Goal: Information Seeking & Learning: Learn about a topic

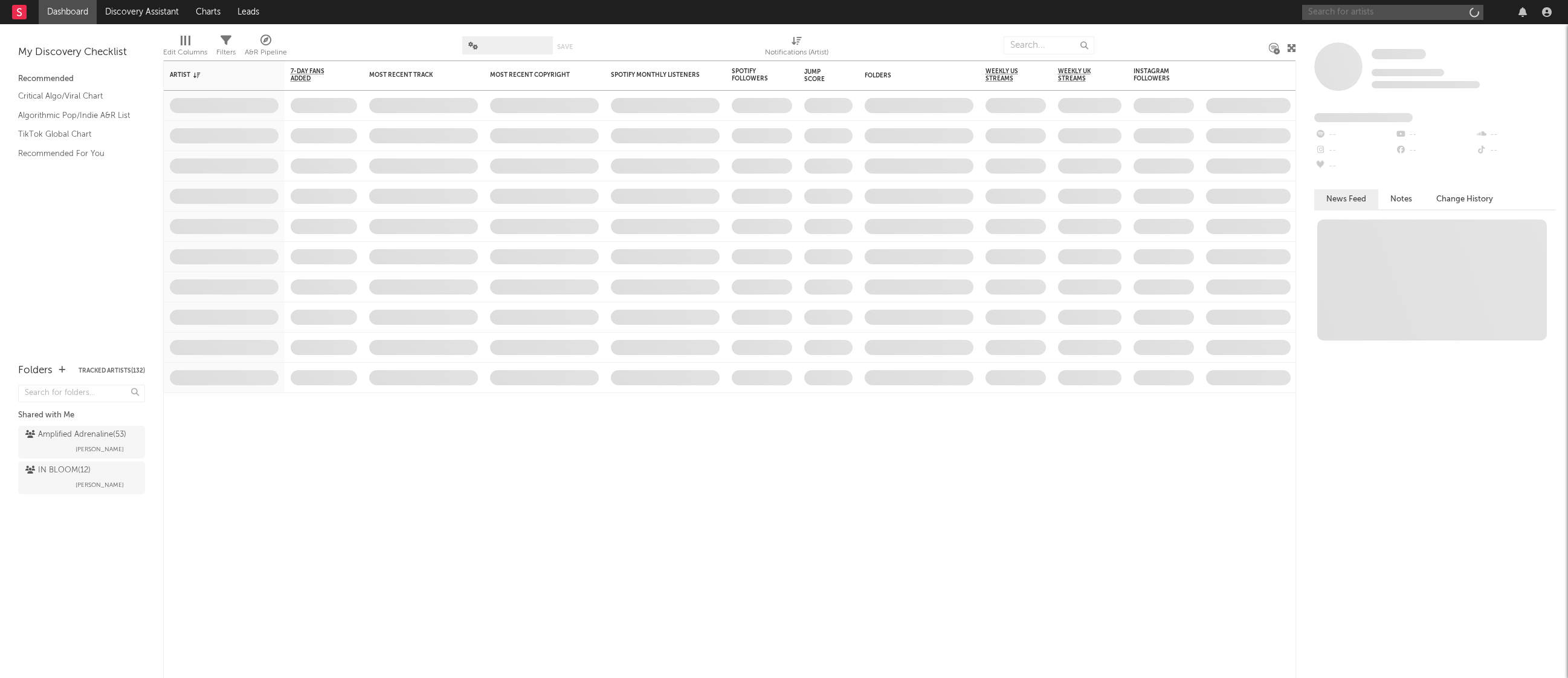
click at [1329, 16] on input "text" at bounding box center [1393, 13] width 181 height 15
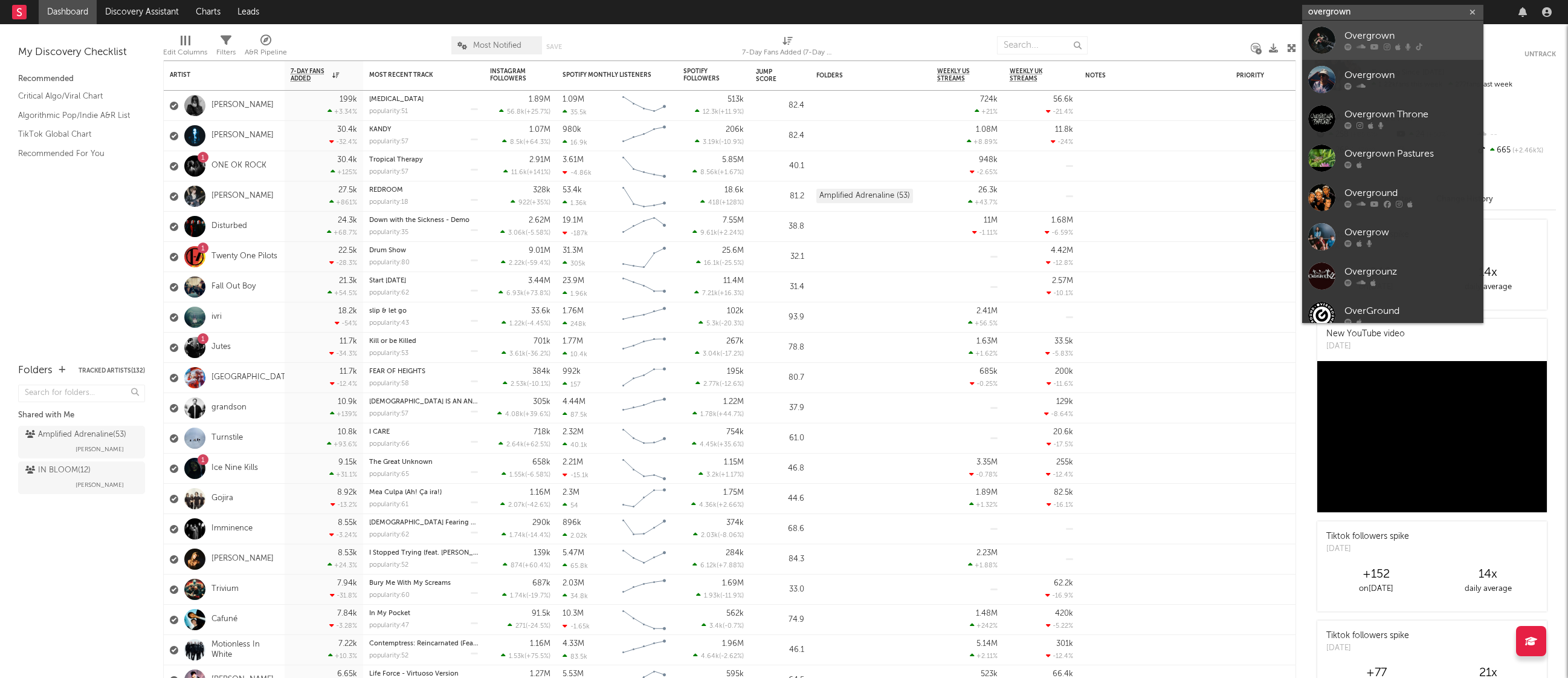
type input "overgrown"
click at [1366, 30] on div "Overgrown" at bounding box center [1411, 36] width 133 height 14
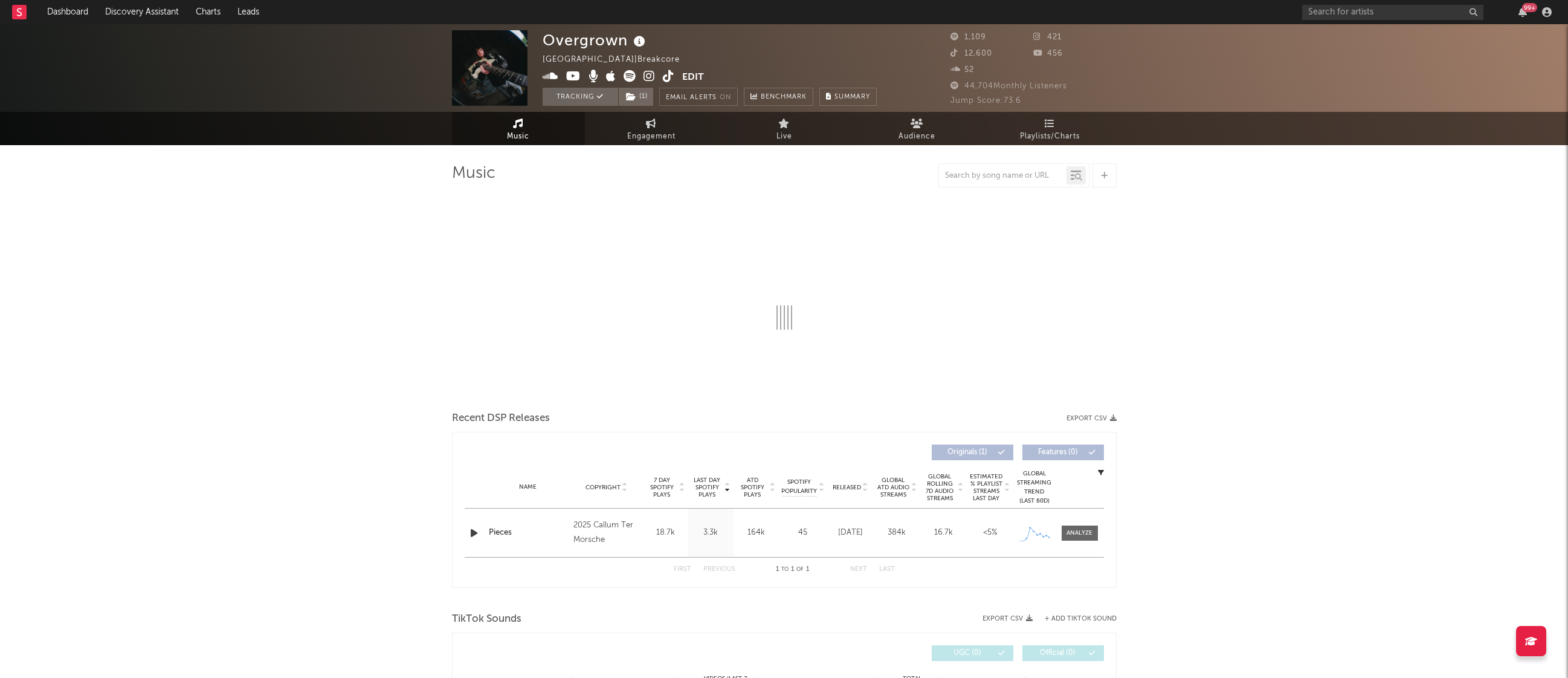
select select "1w"
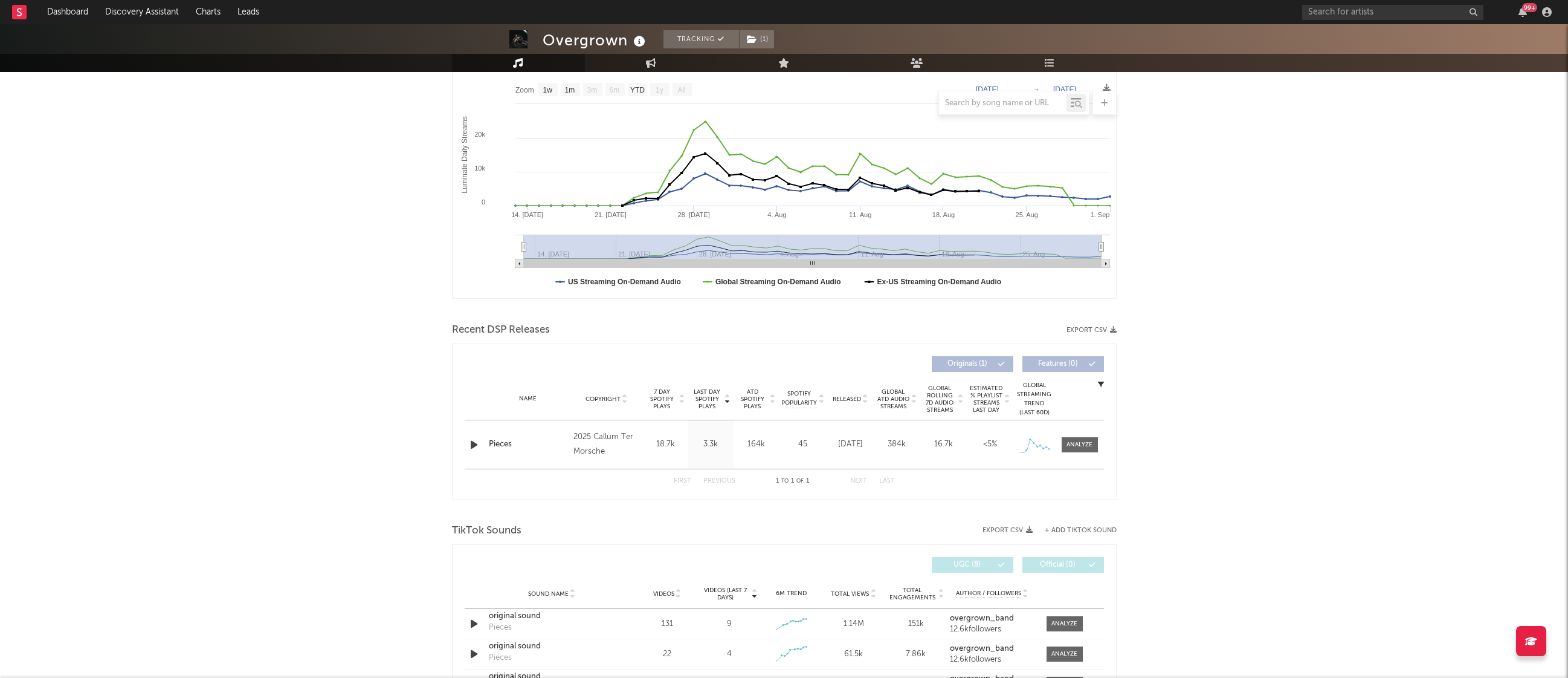
scroll to position [205, 0]
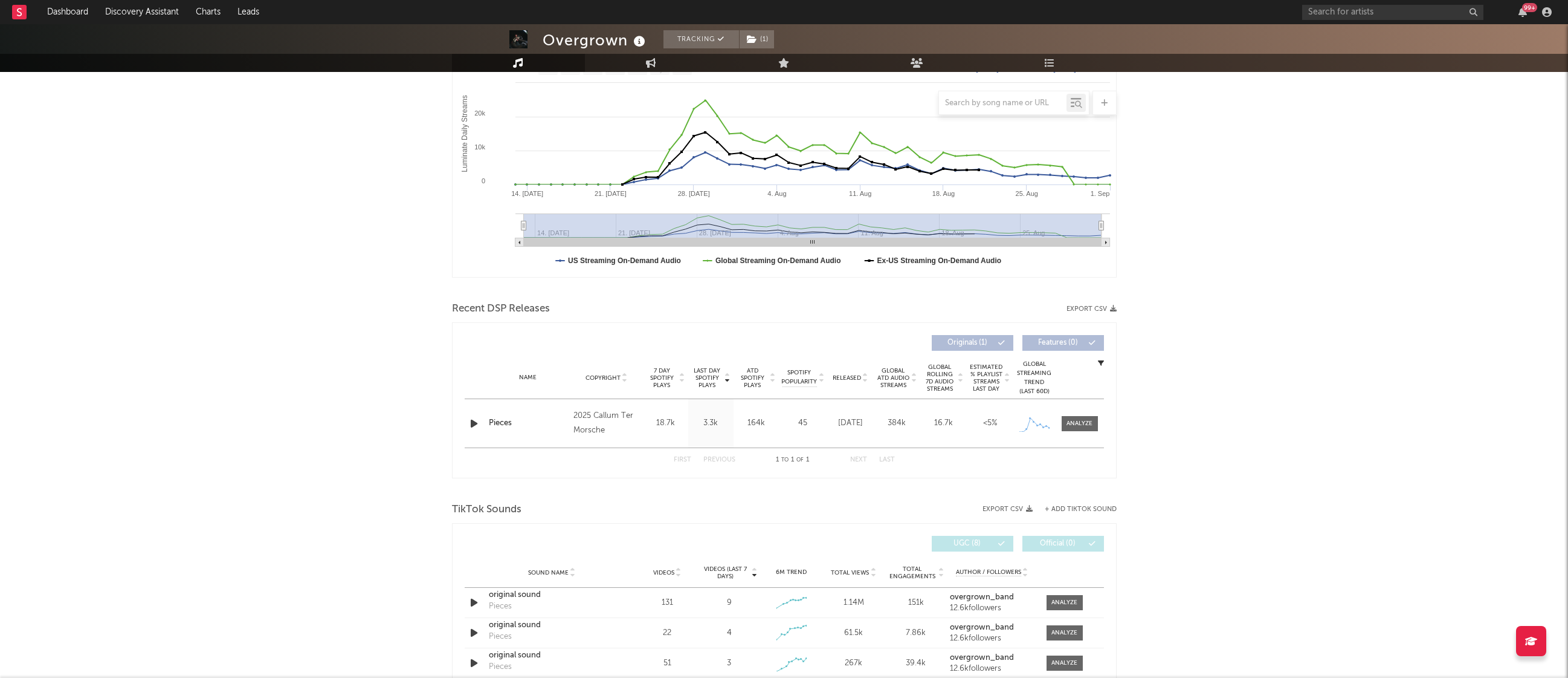
click at [1160, 410] on div "Overgrown Tracking ( 1 ) [GEOGRAPHIC_DATA] | Breakcore Edit Tracking ( 1 ) Emai…" at bounding box center [784, 576] width 1568 height 1513
drag, startPoint x: 1066, startPoint y: 422, endPoint x: 1075, endPoint y: 423, distance: 9.1
click at [1066, 422] on span at bounding box center [1080, 423] width 37 height 15
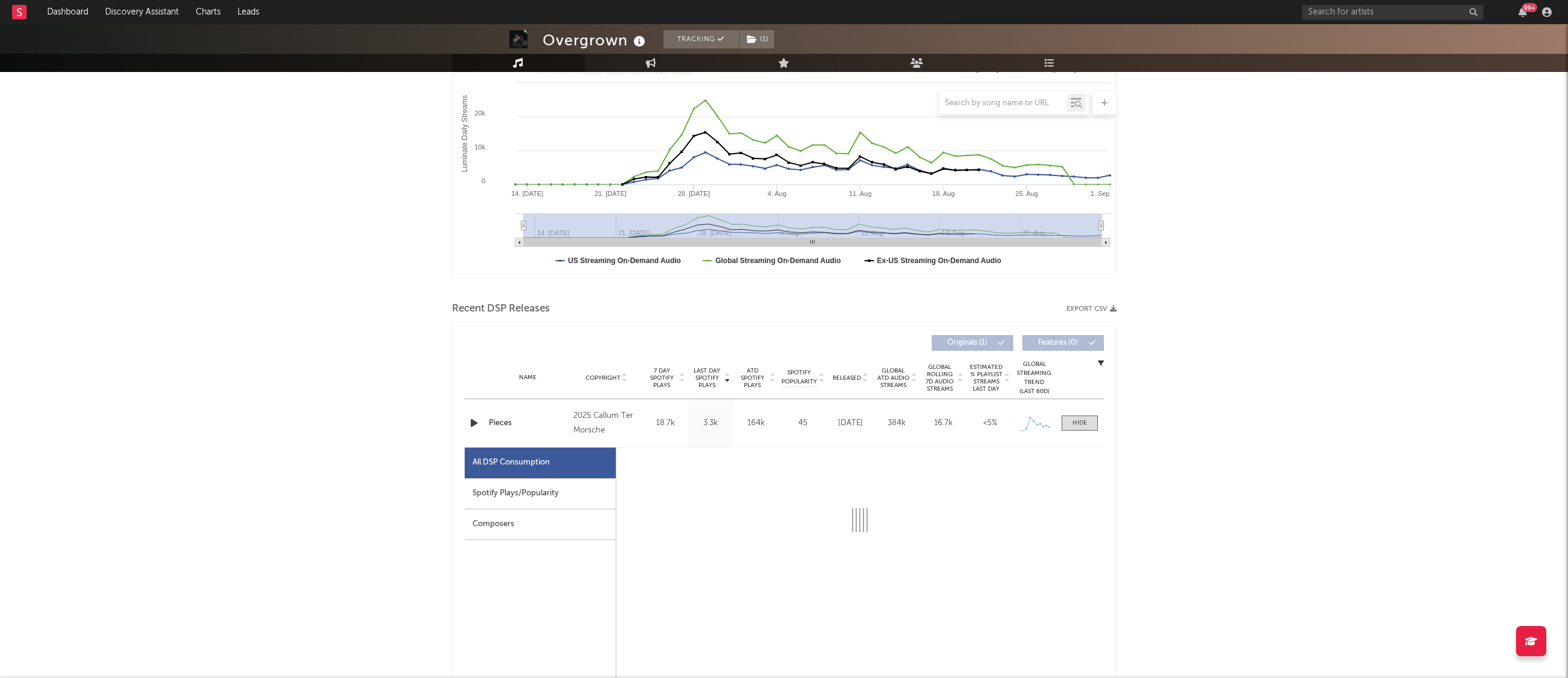
select select "1w"
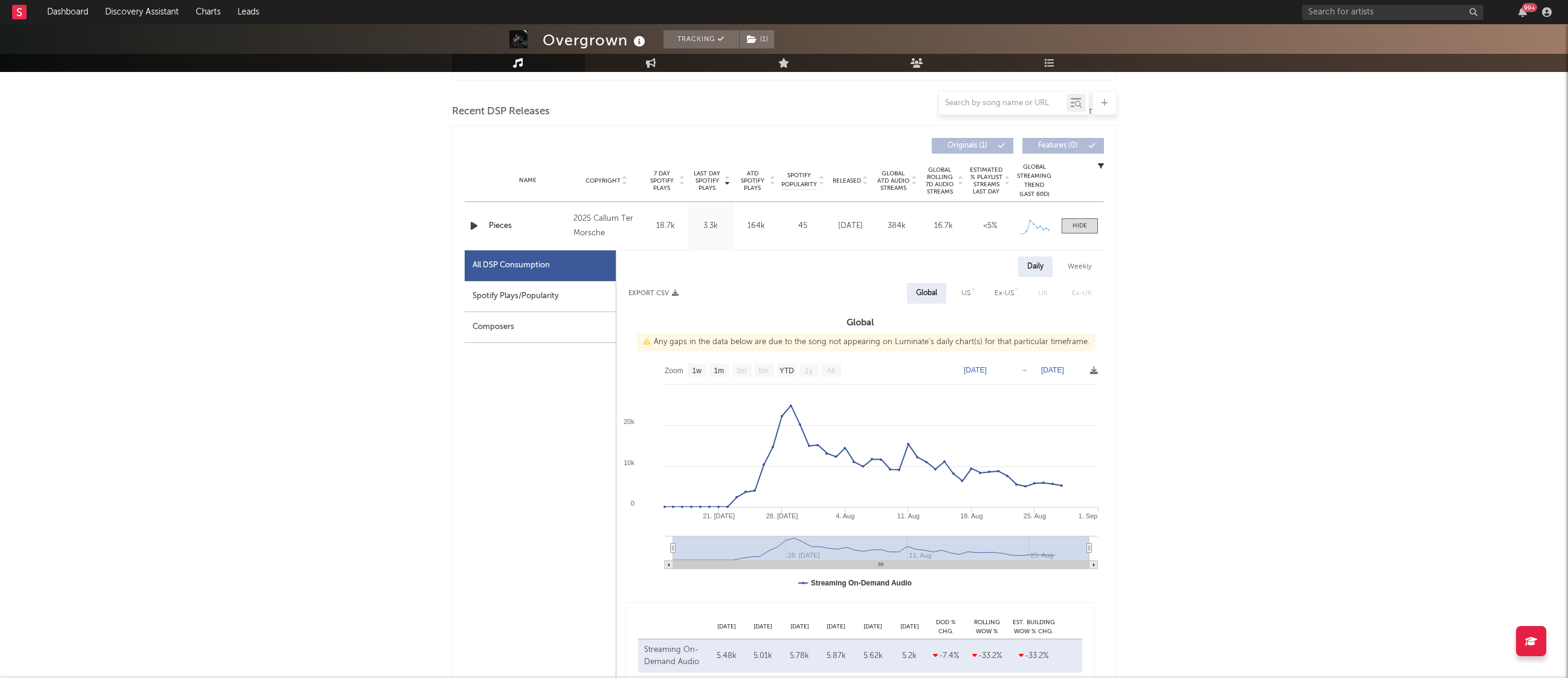
scroll to position [405, 0]
drag, startPoint x: 1416, startPoint y: 196, endPoint x: 1100, endPoint y: 46, distance: 349.8
click at [1415, 195] on div "Overgrown Tracking ( 1 ) [GEOGRAPHIC_DATA] | Breakcore Edit Tracking ( 1 ) Emai…" at bounding box center [784, 663] width 1568 height 2088
click at [1398, 172] on div "Overgrown Tracking ( 1 ) [GEOGRAPHIC_DATA] | Breakcore Edit Tracking ( 1 ) Emai…" at bounding box center [784, 663] width 1568 height 2088
click at [236, 0] on html "Dashboard Discovery Assistant Charts Leads 99 + Notifications Settings Mark all…" at bounding box center [784, 651] width 1568 height 2112
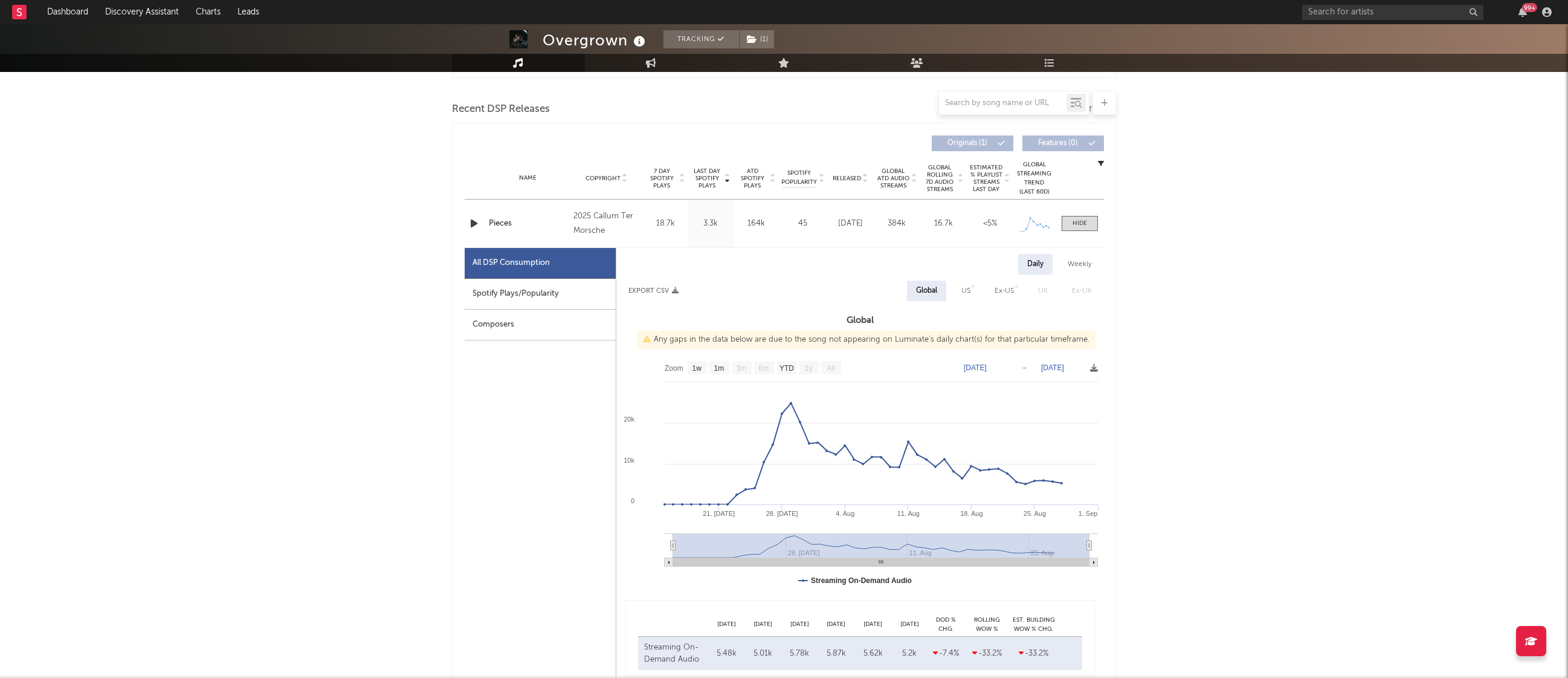
click at [244, 395] on div "Overgrown Tracking ( 1 ) [GEOGRAPHIC_DATA] | Breakcore Edit Tracking ( 1 ) Emai…" at bounding box center [784, 663] width 1568 height 2088
